Goal: Task Accomplishment & Management: Manage account settings

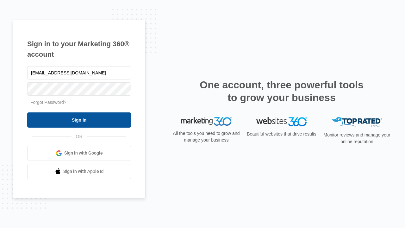
click at [79, 120] on input "Sign In" at bounding box center [79, 119] width 104 height 15
